Goal: Task Accomplishment & Management: Use online tool/utility

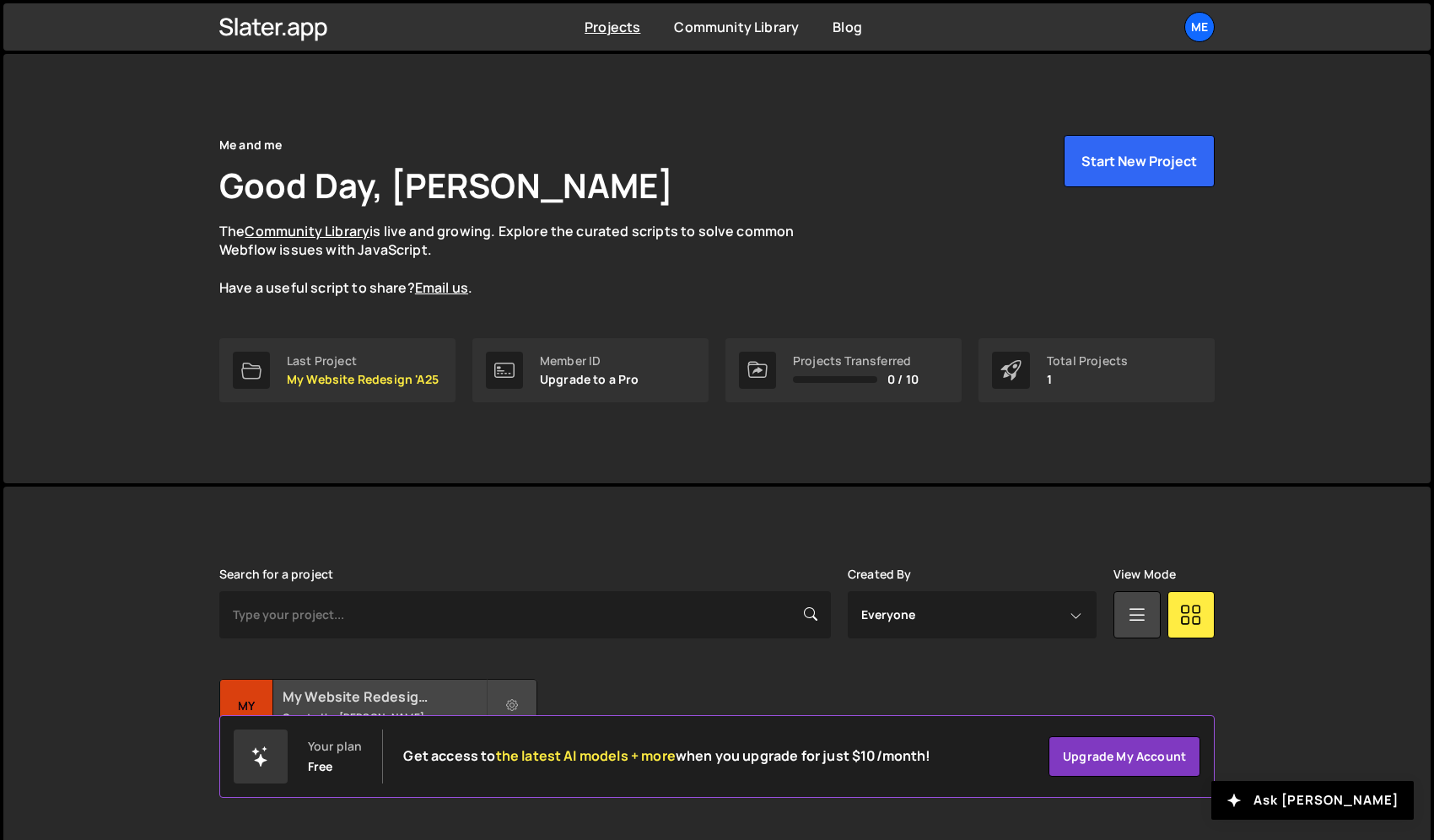
click at [324, 683] on div "My Website Redesign 'A25 Created by [PERSON_NAME]" at bounding box center [379, 705] width 317 height 52
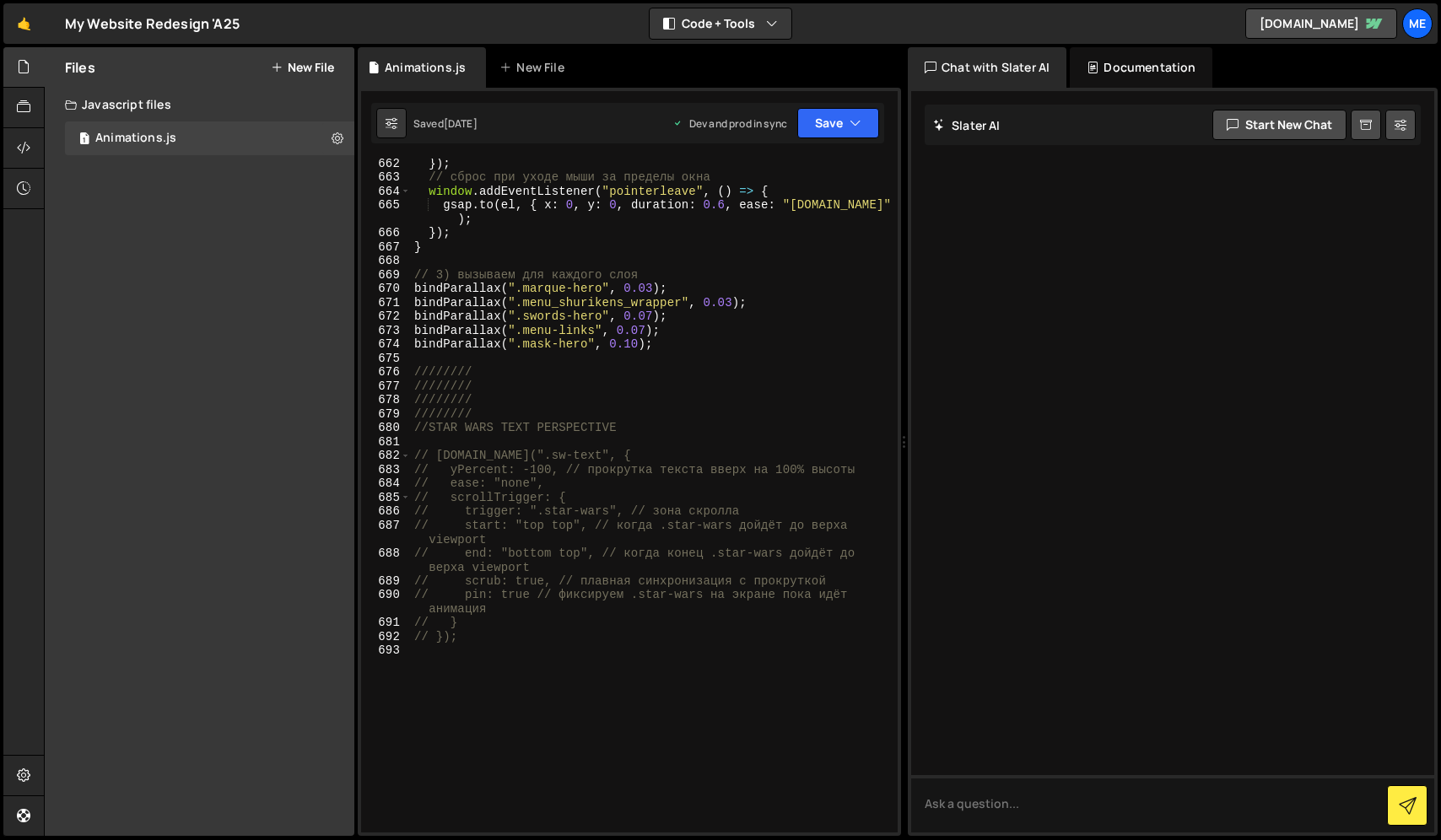
scroll to position [9633, 0]
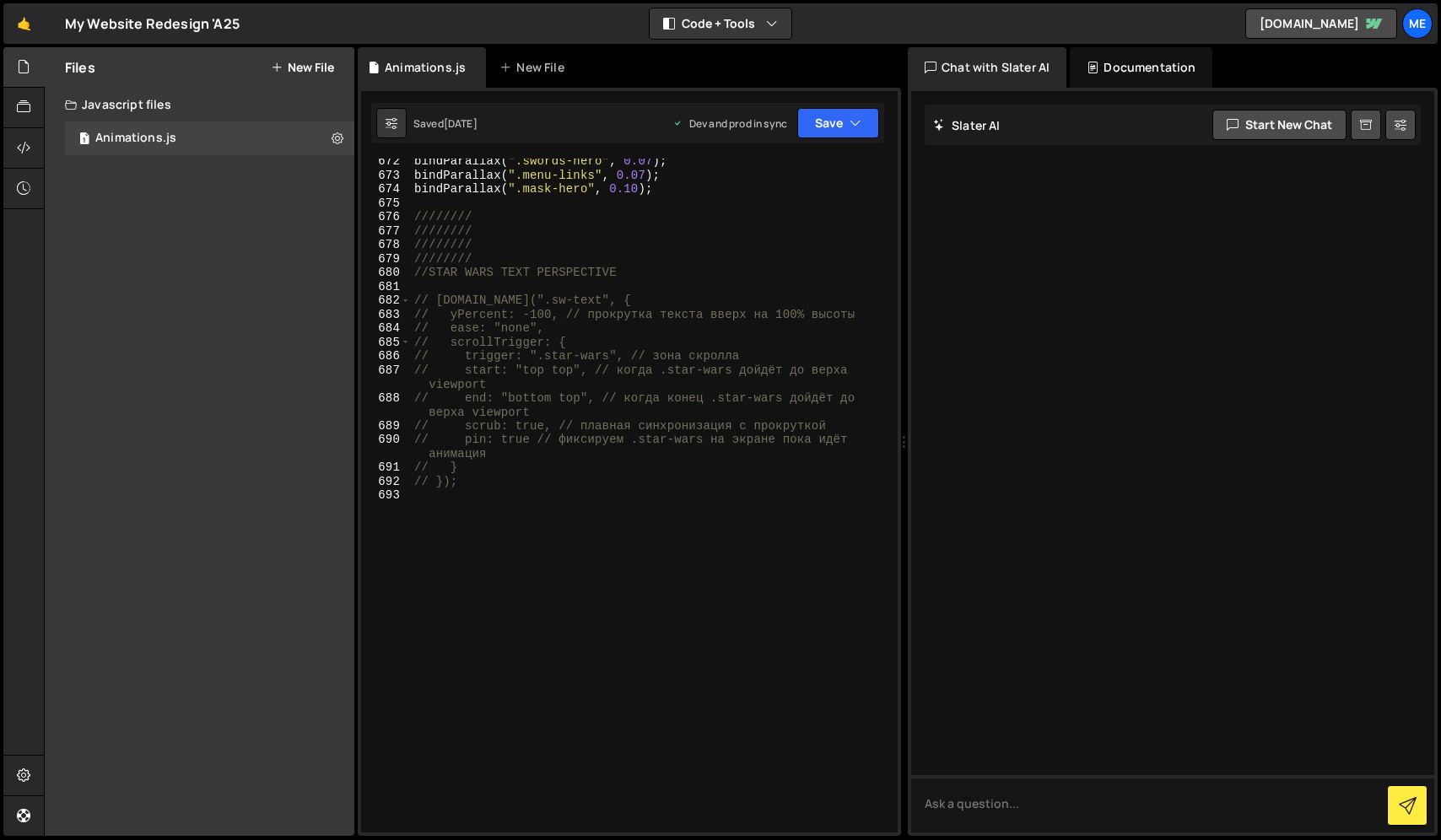
click at [607, 426] on div "bindParallax ( ".swords-hero" , 0.07 ) ; bindParallax ( ".menu-links" , 0.07 ) …" at bounding box center [651, 505] width 480 height 702
type textarea "// });"
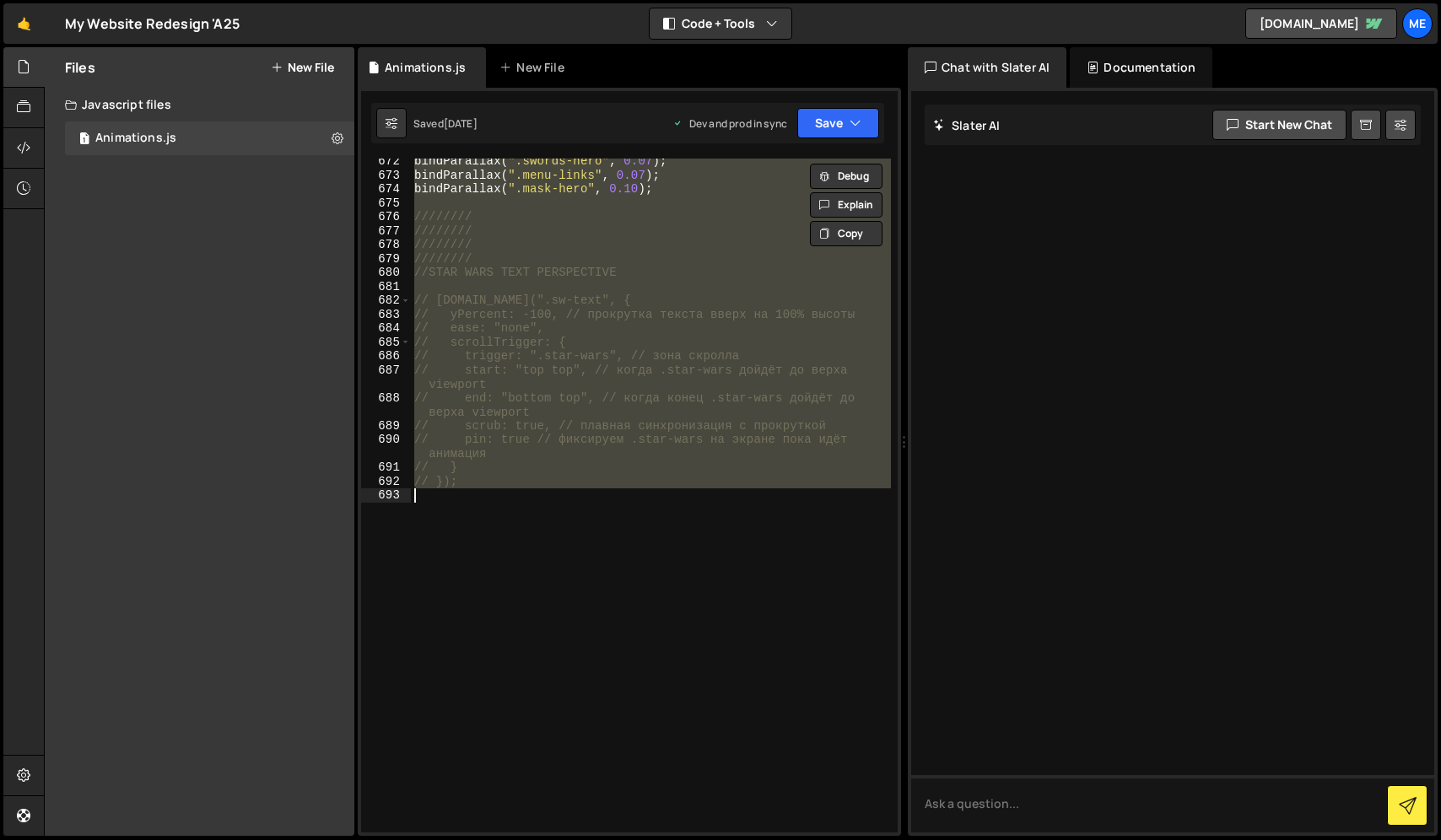
click at [646, 623] on div "bindParallax ( ".swords-hero" , 0.07 ) ; bindParallax ( ".menu-links" , 0.07 ) …" at bounding box center [651, 495] width 480 height 673
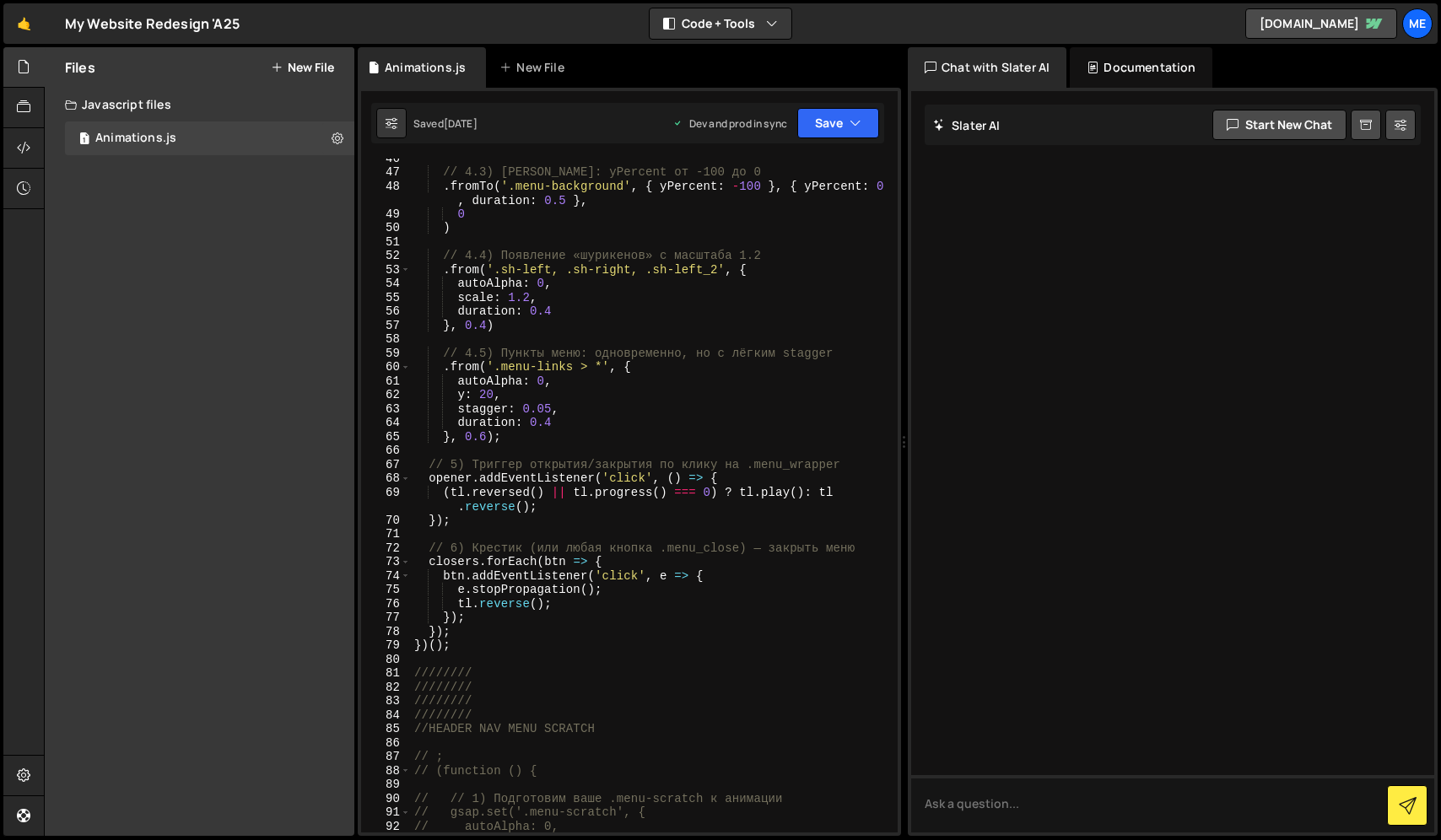
scroll to position [632, 0]
